Goal: Transaction & Acquisition: Purchase product/service

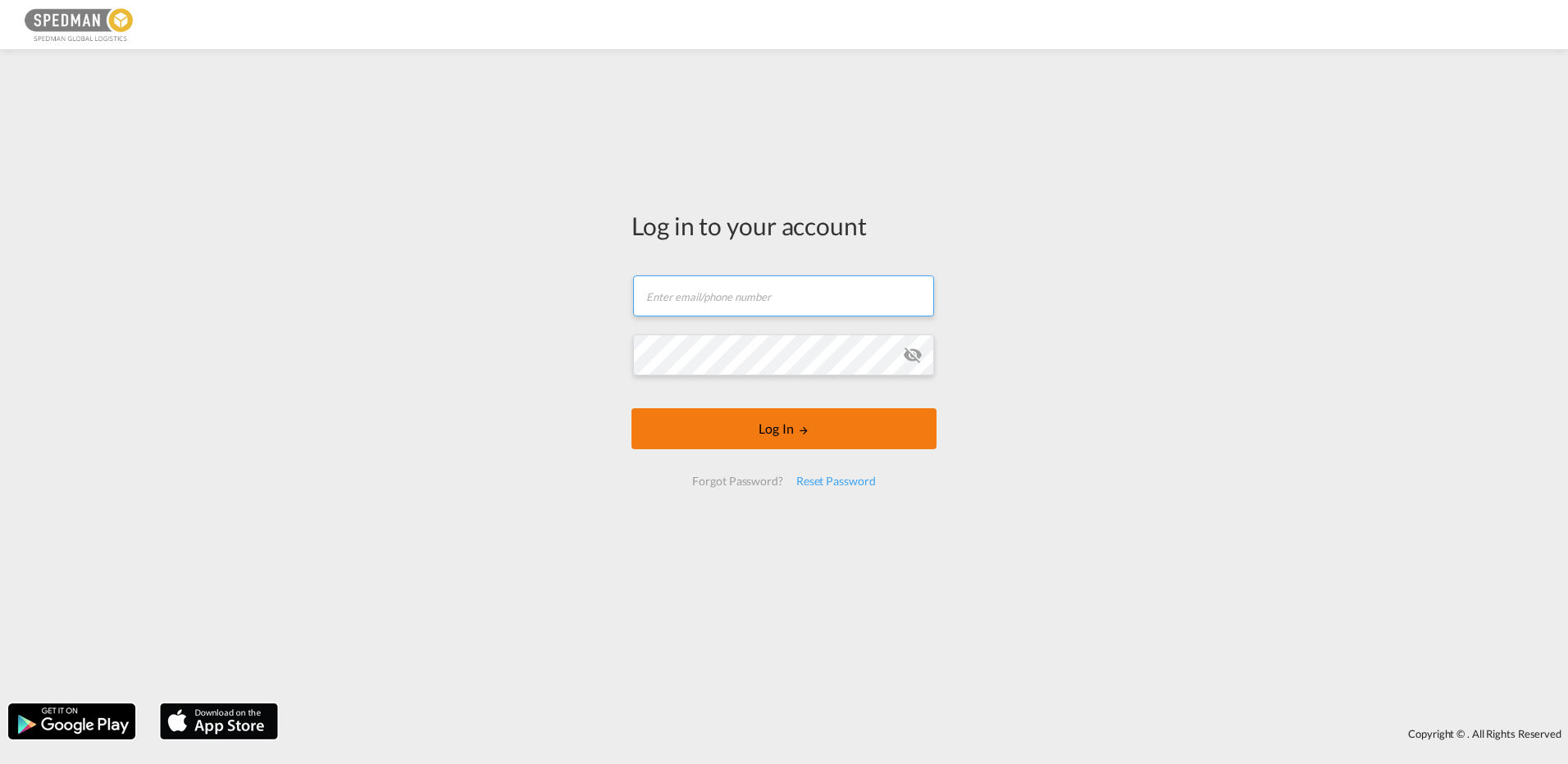
type input "[EMAIL_ADDRESS][DOMAIN_NAME]"
click at [763, 428] on button "Log In" at bounding box center [784, 429] width 305 height 41
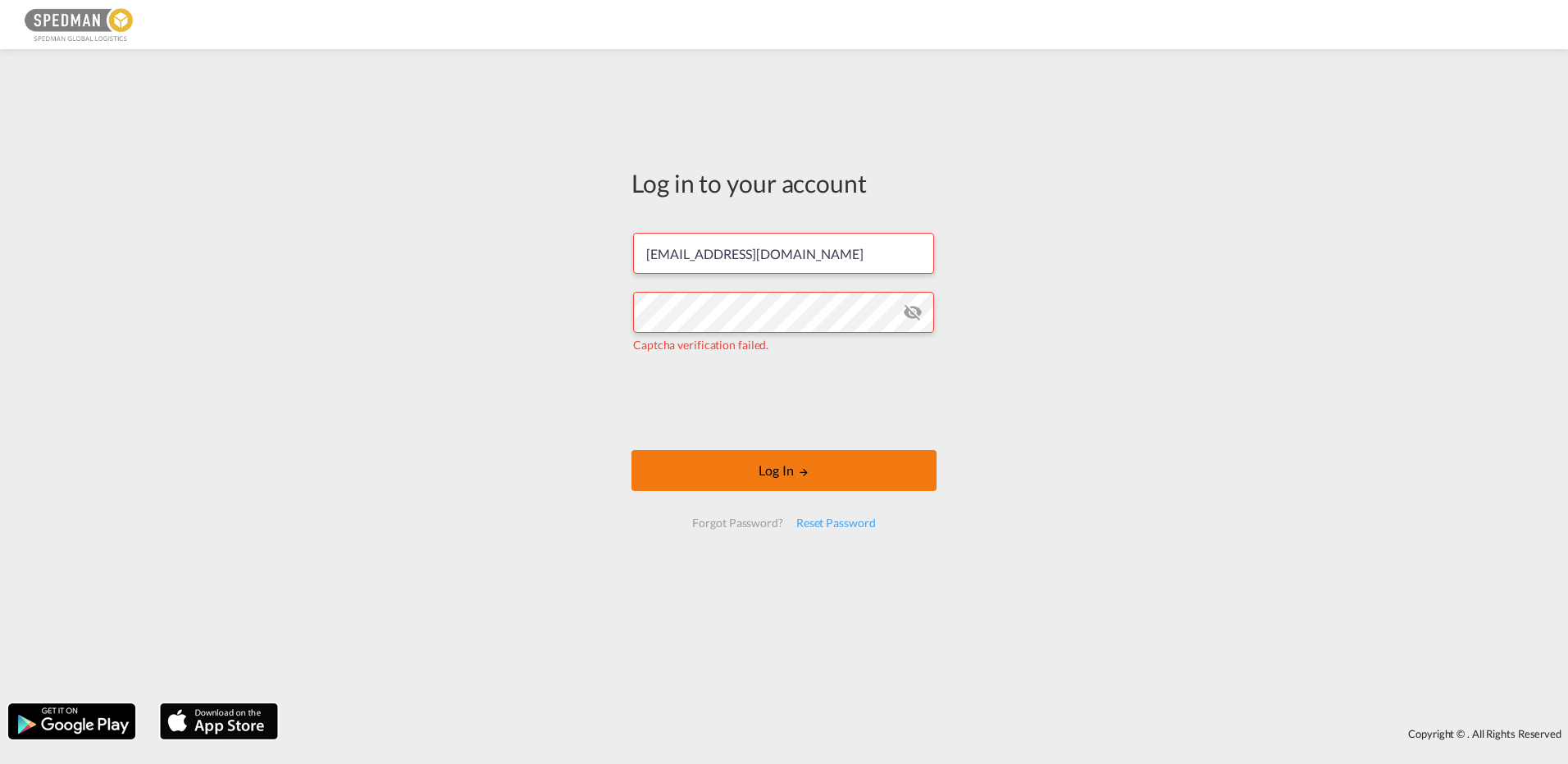
click at [735, 474] on button "Log In" at bounding box center [784, 470] width 305 height 41
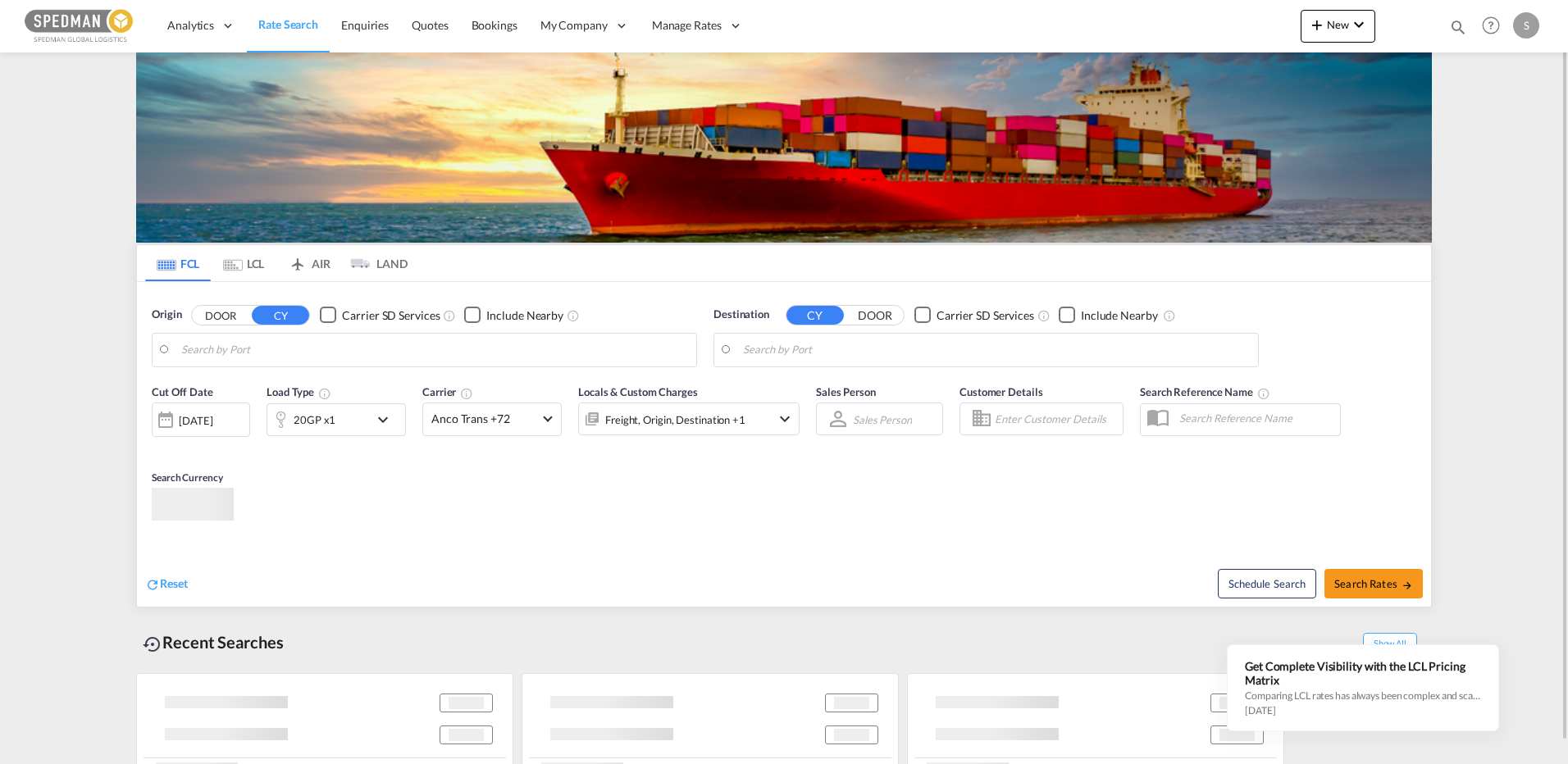
type input "[GEOGRAPHIC_DATA] ([GEOGRAPHIC_DATA]), DKCPH"
type input "[GEOGRAPHIC_DATA], [GEOGRAPHIC_DATA]"
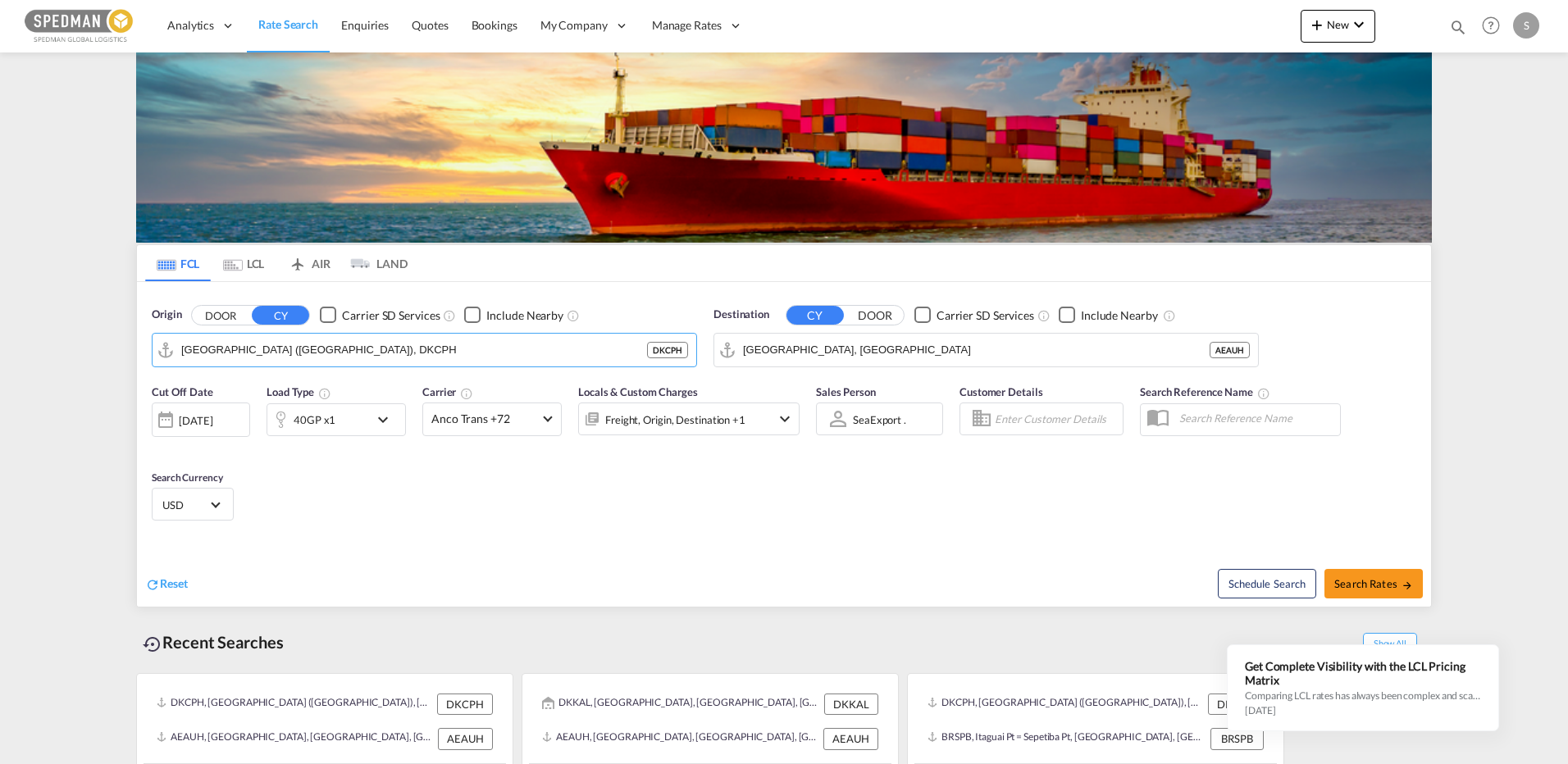
drag, startPoint x: 403, startPoint y: 353, endPoint x: -14, endPoint y: 328, distance: 417.7
click at [0, 328] on html "Analytics Reports Dashboard Rate Search Enquiries Quotes" at bounding box center [784, 382] width 1568 height 764
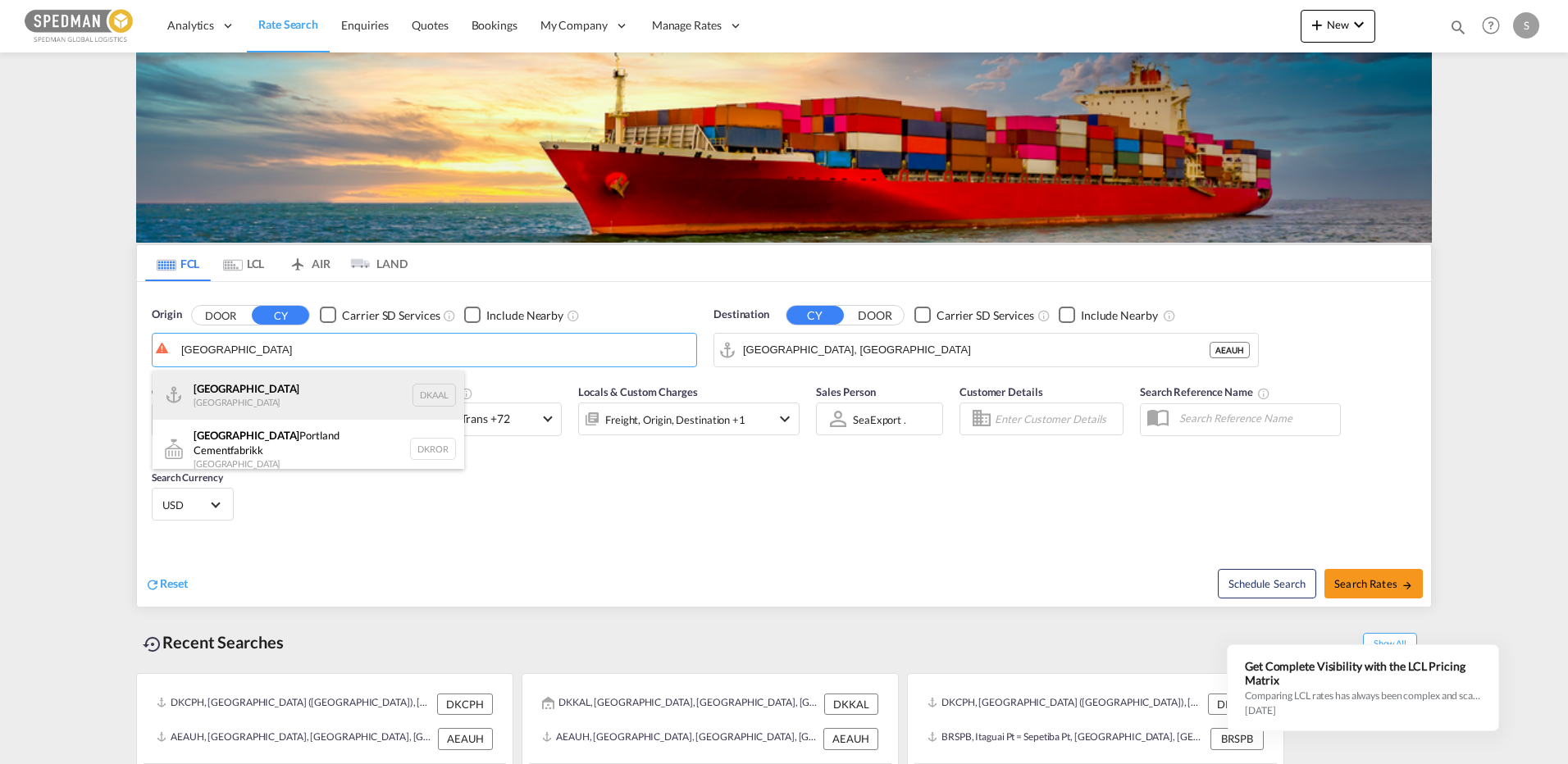
click at [235, 390] on div "Aalborg Denmark DKAAL" at bounding box center [308, 395] width 312 height 49
type input "[GEOGRAPHIC_DATA], DKAAL"
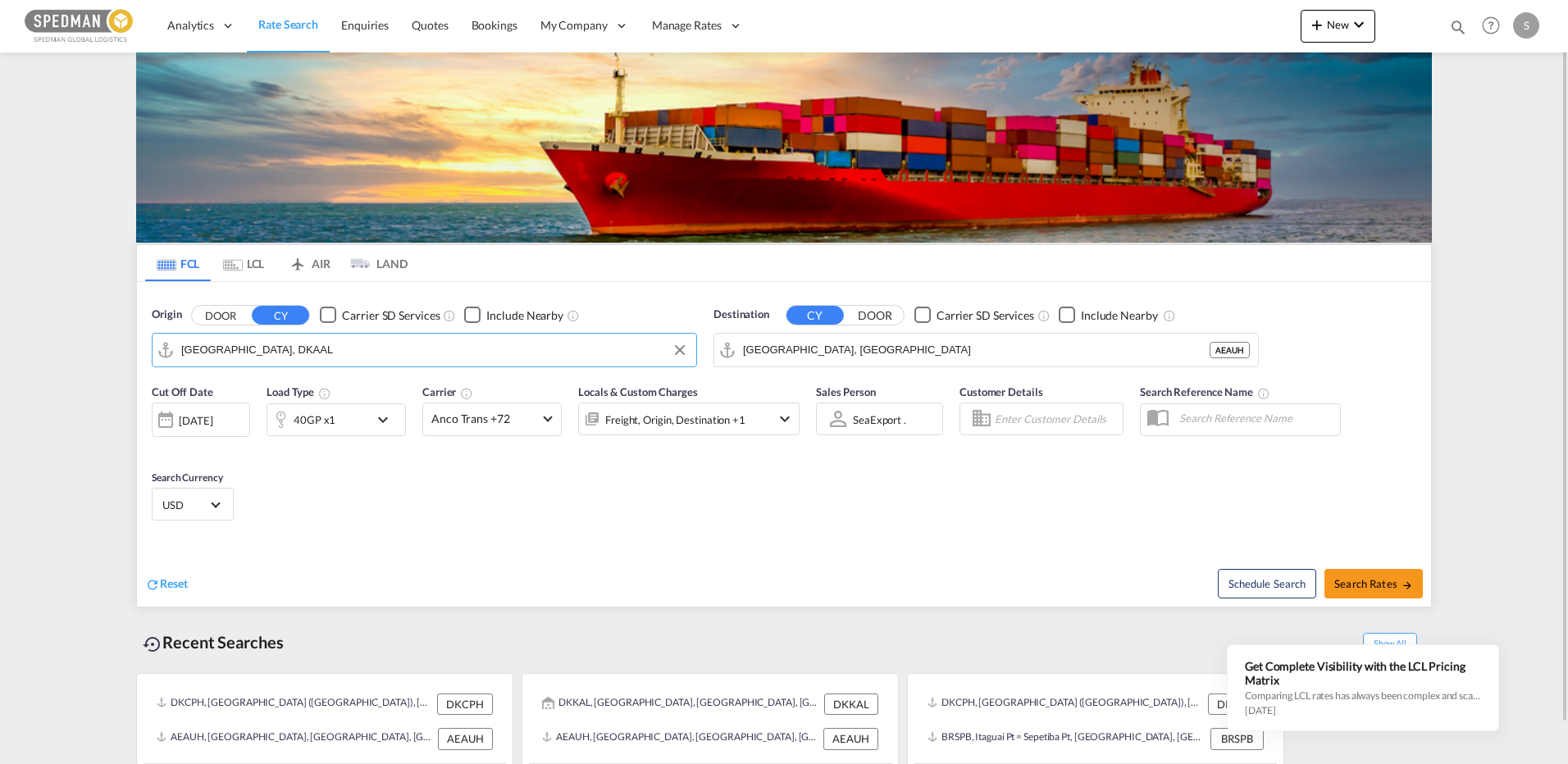
click at [302, 416] on div "40GP x1" at bounding box center [314, 420] width 42 height 23
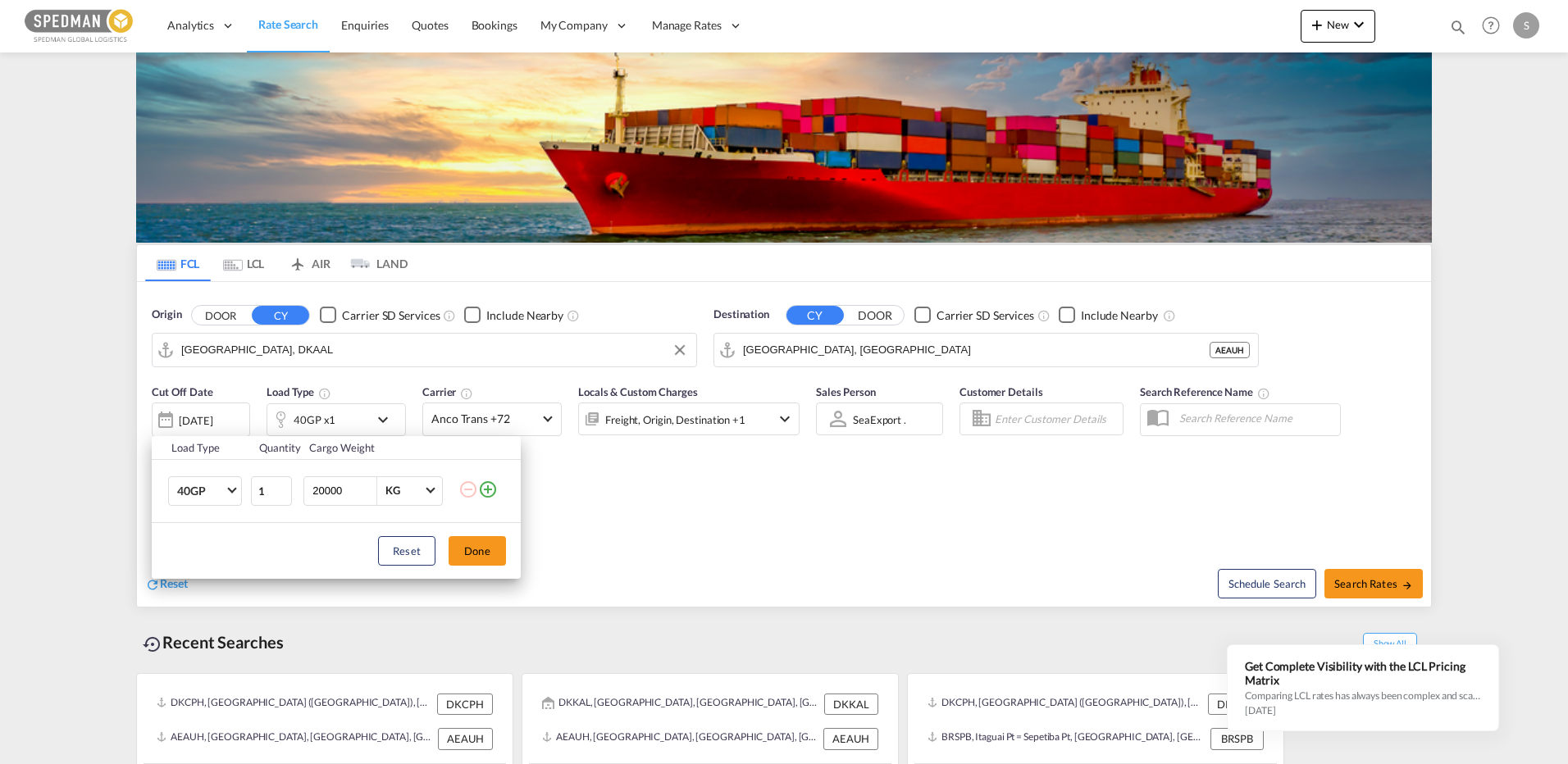
click at [199, 510] on td "40GP 20GP 40GP 40HC 45HC 20RE 40RE 40HR 20OT 40OT 20FR 40FR 40NR 20NR 45S 20TK …" at bounding box center [200, 490] width 97 height 63
click at [203, 487] on span "40GP" at bounding box center [200, 493] width 48 height 17
click at [183, 451] on div "20GP" at bounding box center [191, 452] width 28 height 17
click at [477, 566] on div "Reset Done" at bounding box center [336, 551] width 369 height 56
click at [475, 547] on button "Done" at bounding box center [477, 550] width 58 height 29
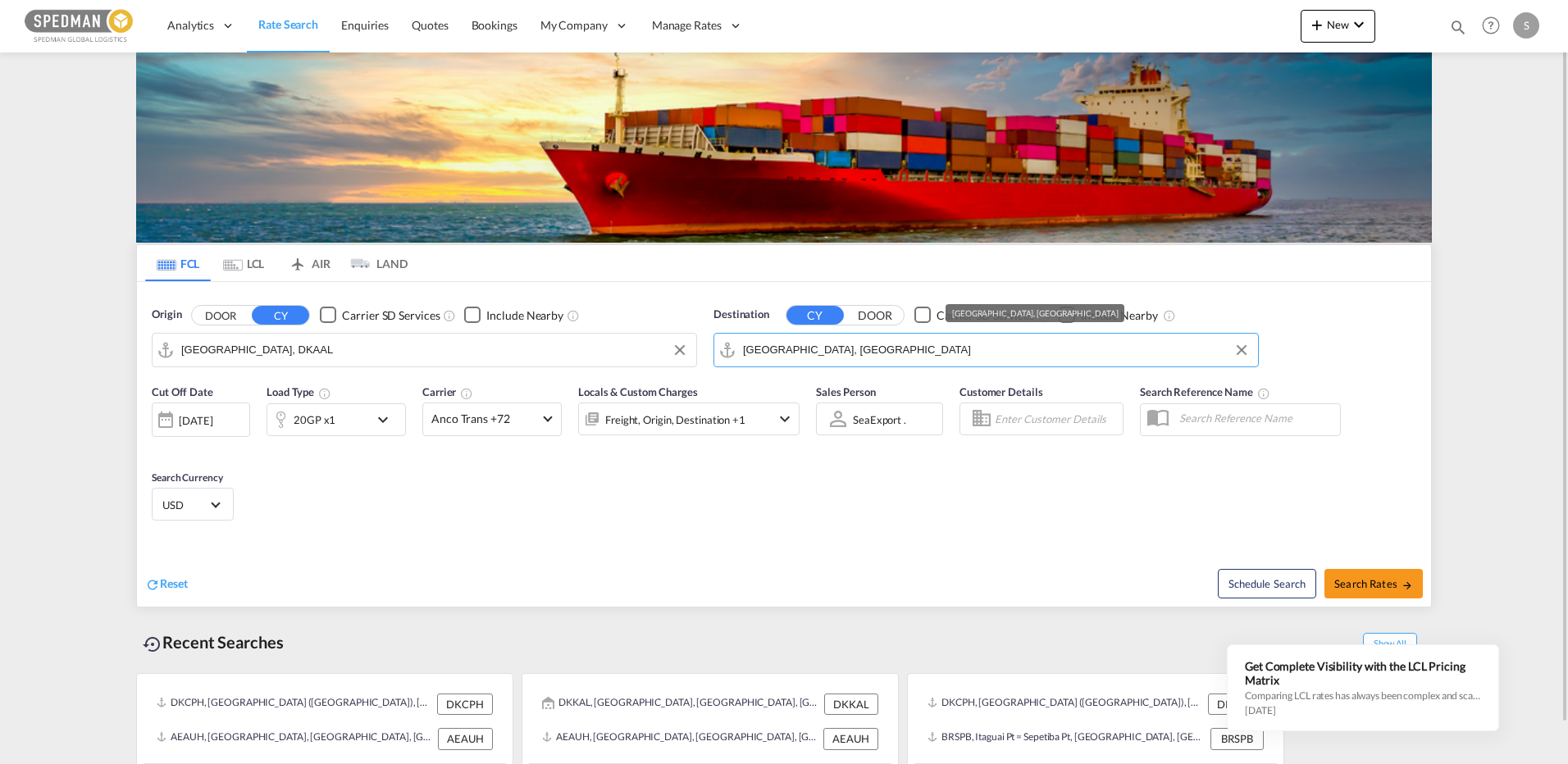
click at [869, 364] on md-autocomplete-wrap "[GEOGRAPHIC_DATA], [GEOGRAPHIC_DATA]" at bounding box center [996, 354] width 507 height 33
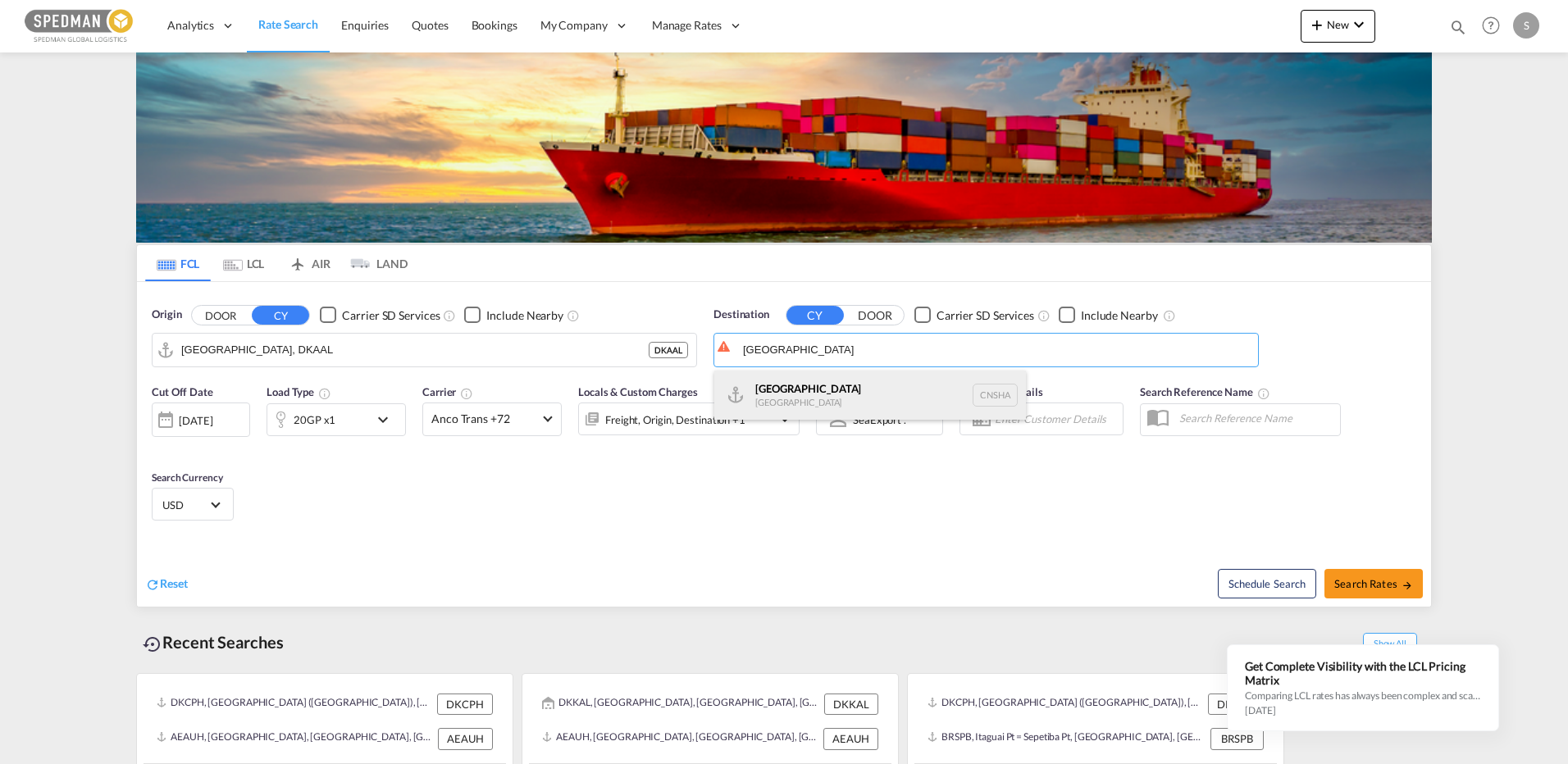
click at [784, 395] on div "Shanghai [GEOGRAPHIC_DATA] [GEOGRAPHIC_DATA]" at bounding box center [870, 395] width 312 height 49
type input "[GEOGRAPHIC_DATA], [GEOGRAPHIC_DATA]"
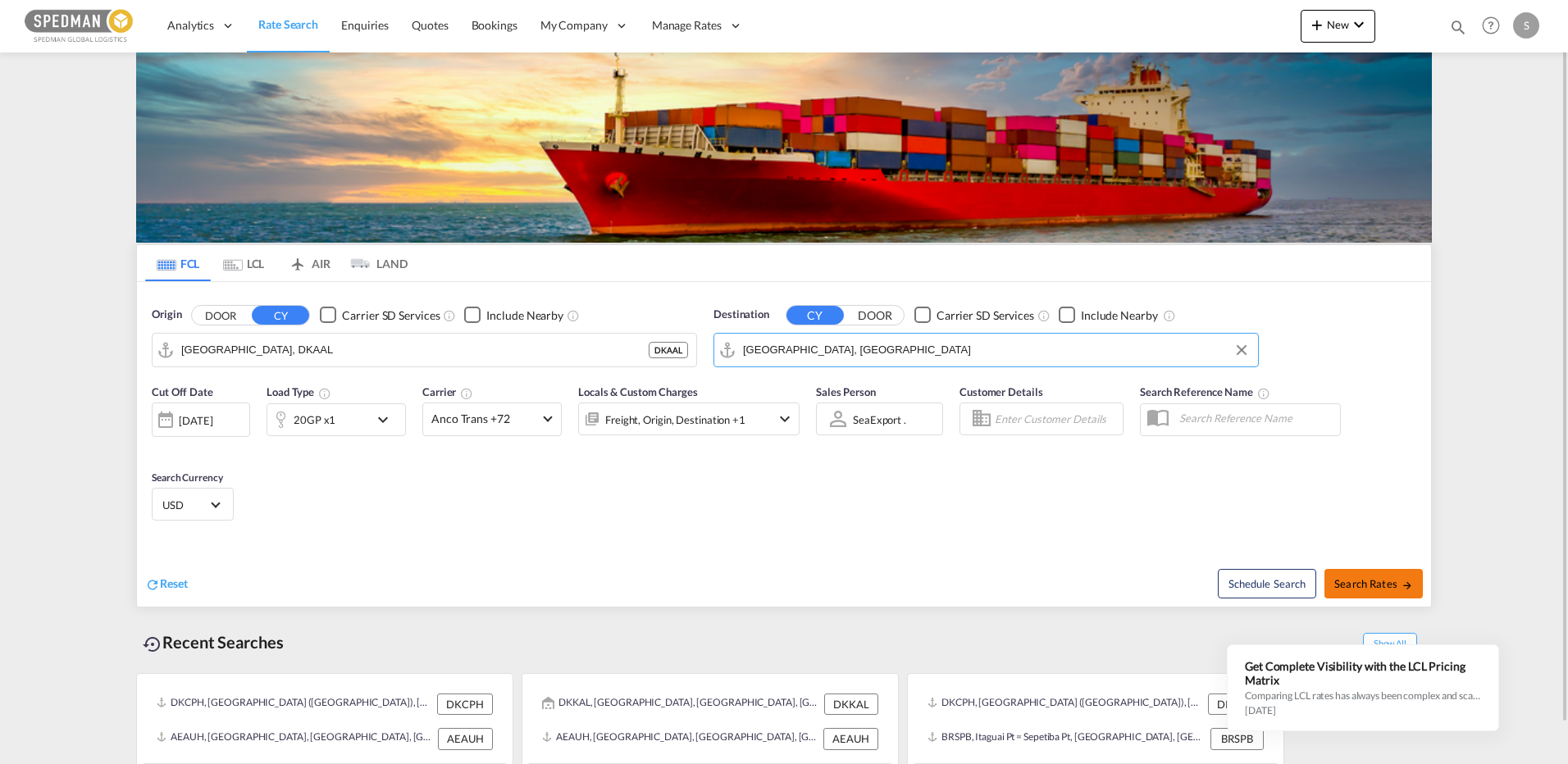
click at [1353, 579] on span "Search Rates" at bounding box center [1374, 584] width 79 height 13
type input "DKAAL to CNSHA / [DATE]"
